Goal: Find contact information: Find contact information

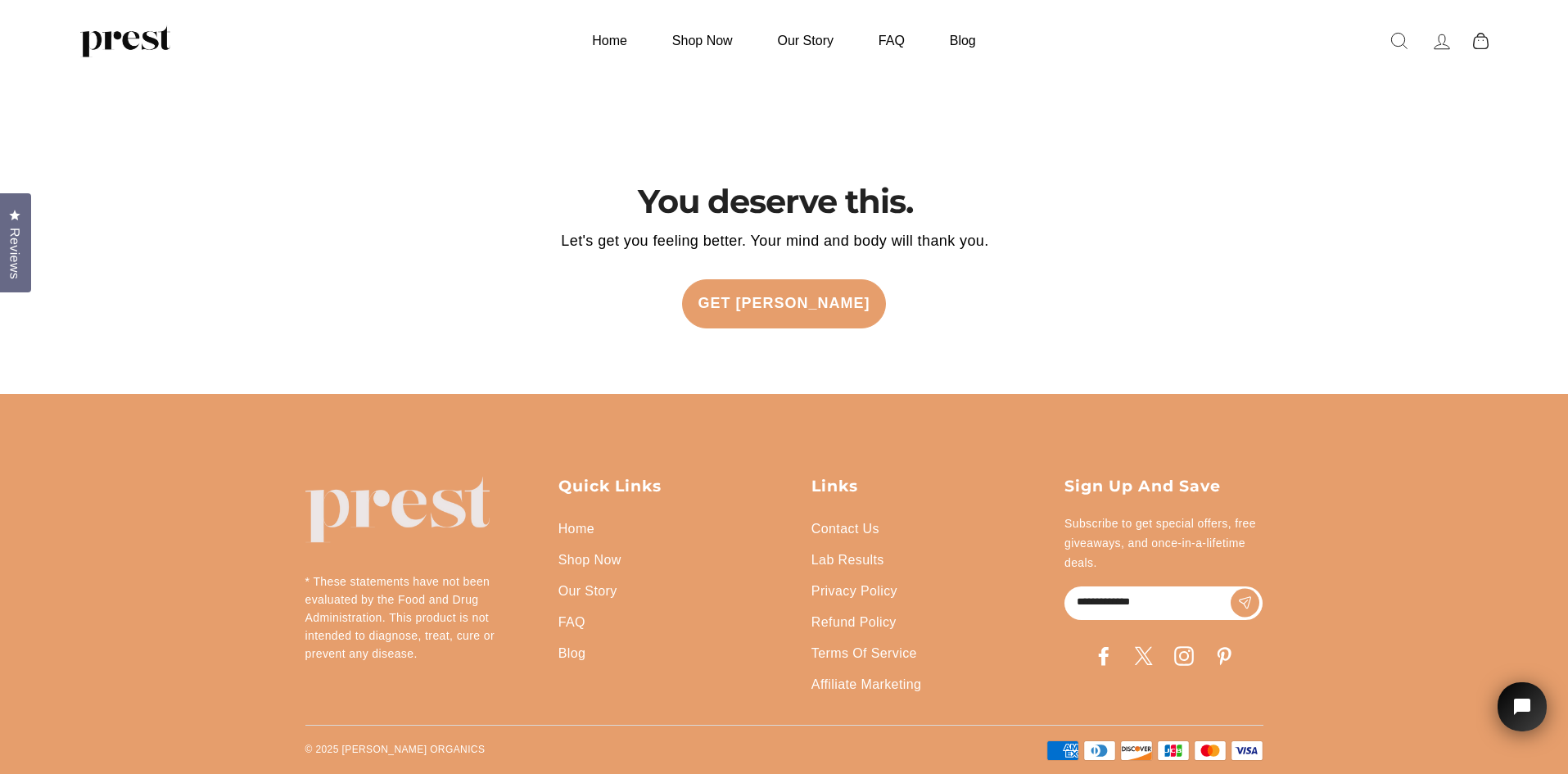
scroll to position [3879, 0]
click at [834, 518] on link "Contact Us" at bounding box center [846, 529] width 68 height 31
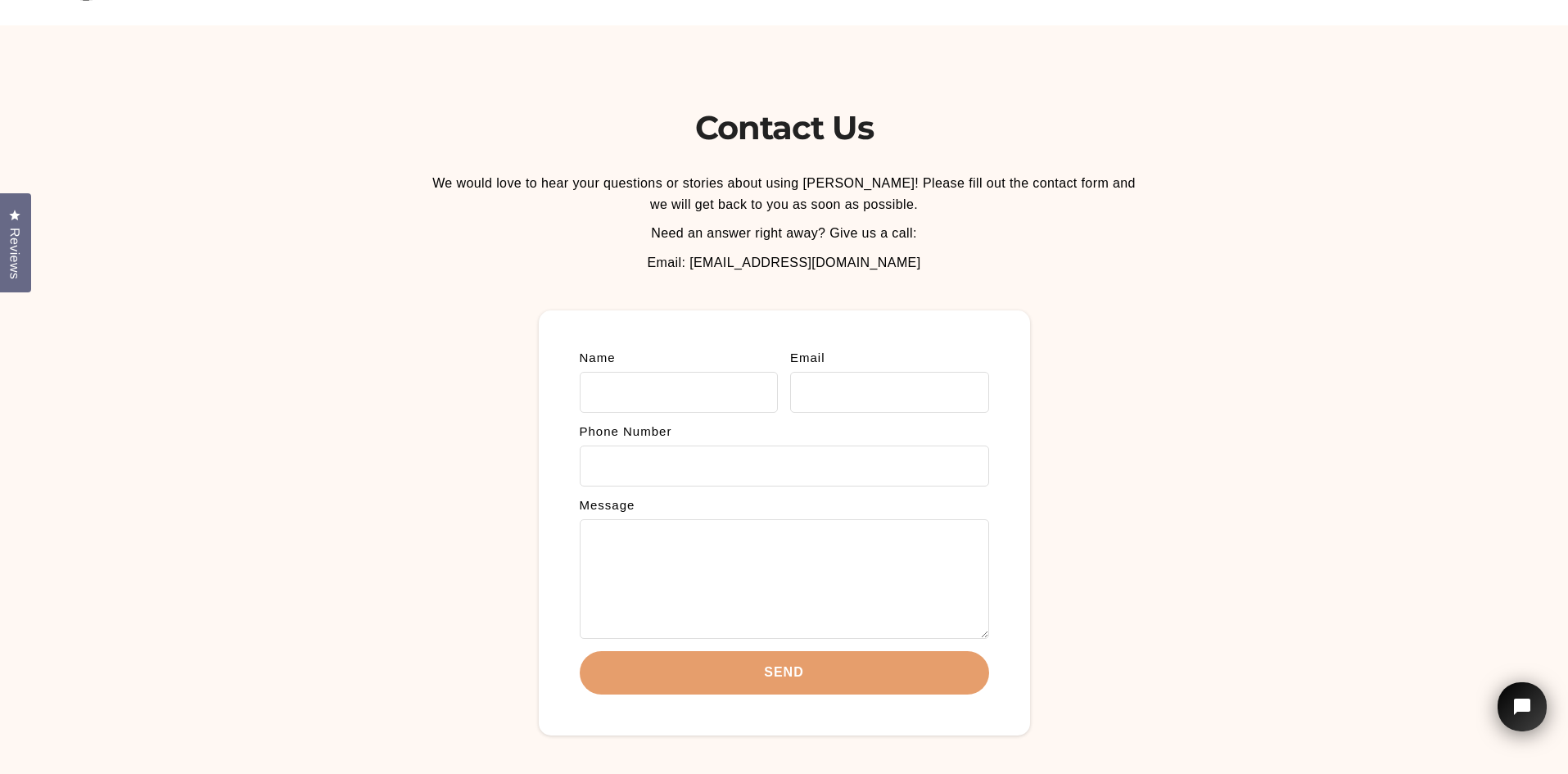
scroll to position [410, 0]
